Goal: Information Seeking & Learning: Compare options

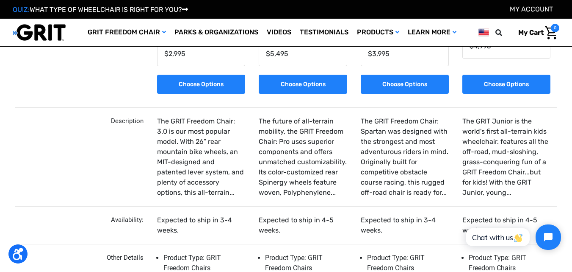
scroll to position [169, 0]
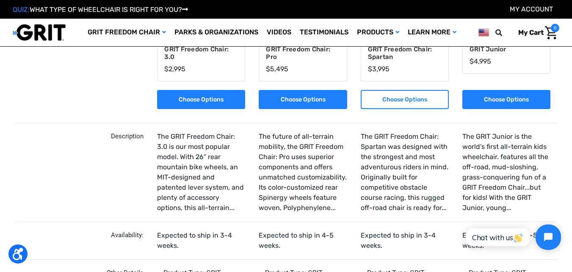
click at [401, 102] on link "Choose Options" at bounding box center [405, 99] width 88 height 19
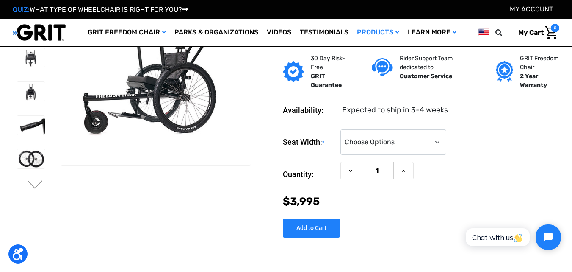
scroll to position [42, 0]
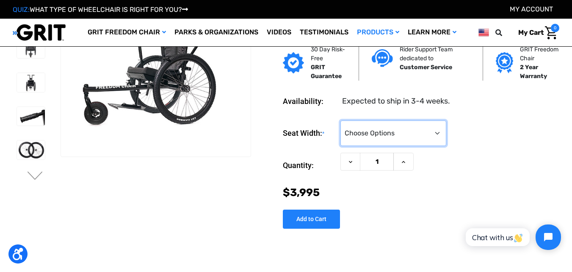
click at [436, 134] on select "Choose Options 16" 18" 20"" at bounding box center [394, 132] width 106 height 25
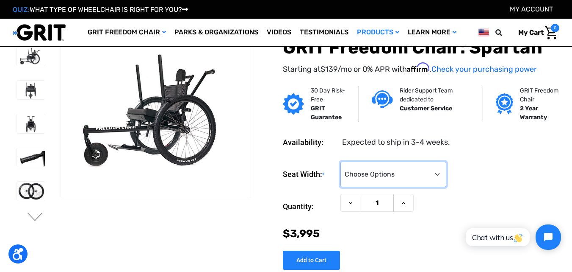
scroll to position [0, 0]
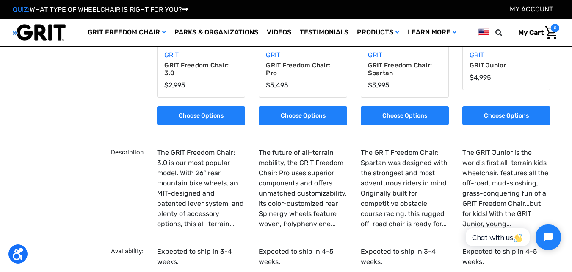
scroll to position [131, 0]
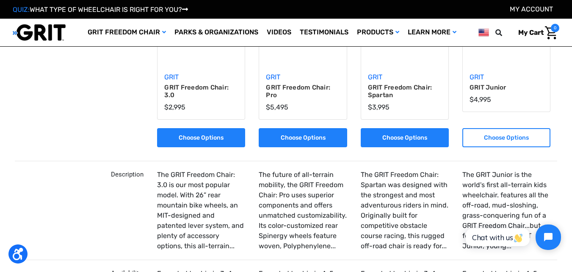
click at [500, 139] on link "Choose Options" at bounding box center [507, 137] width 88 height 19
